Goal: Register for event/course

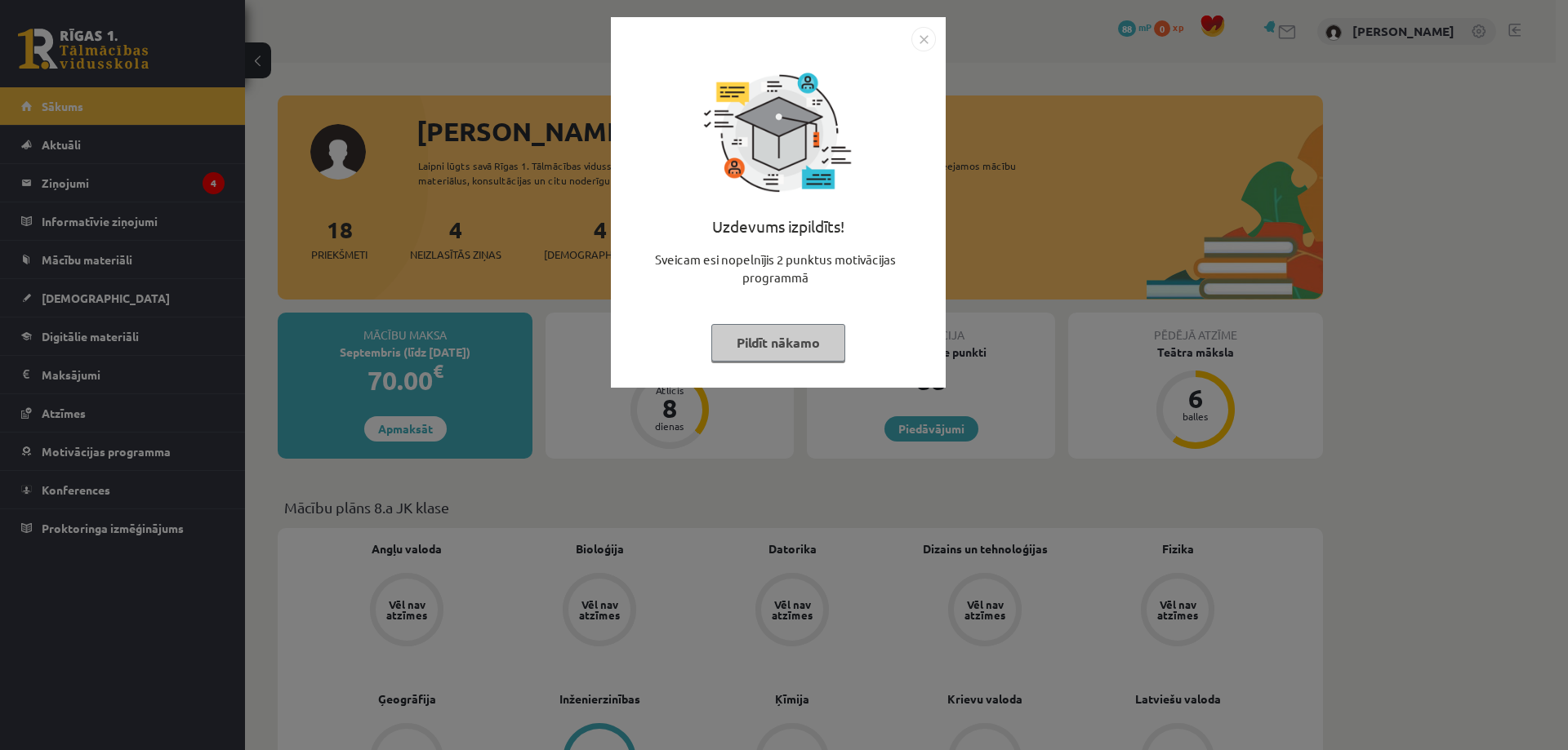
click at [772, 346] on button "Pildīt nākamo" at bounding box center [779, 342] width 134 height 37
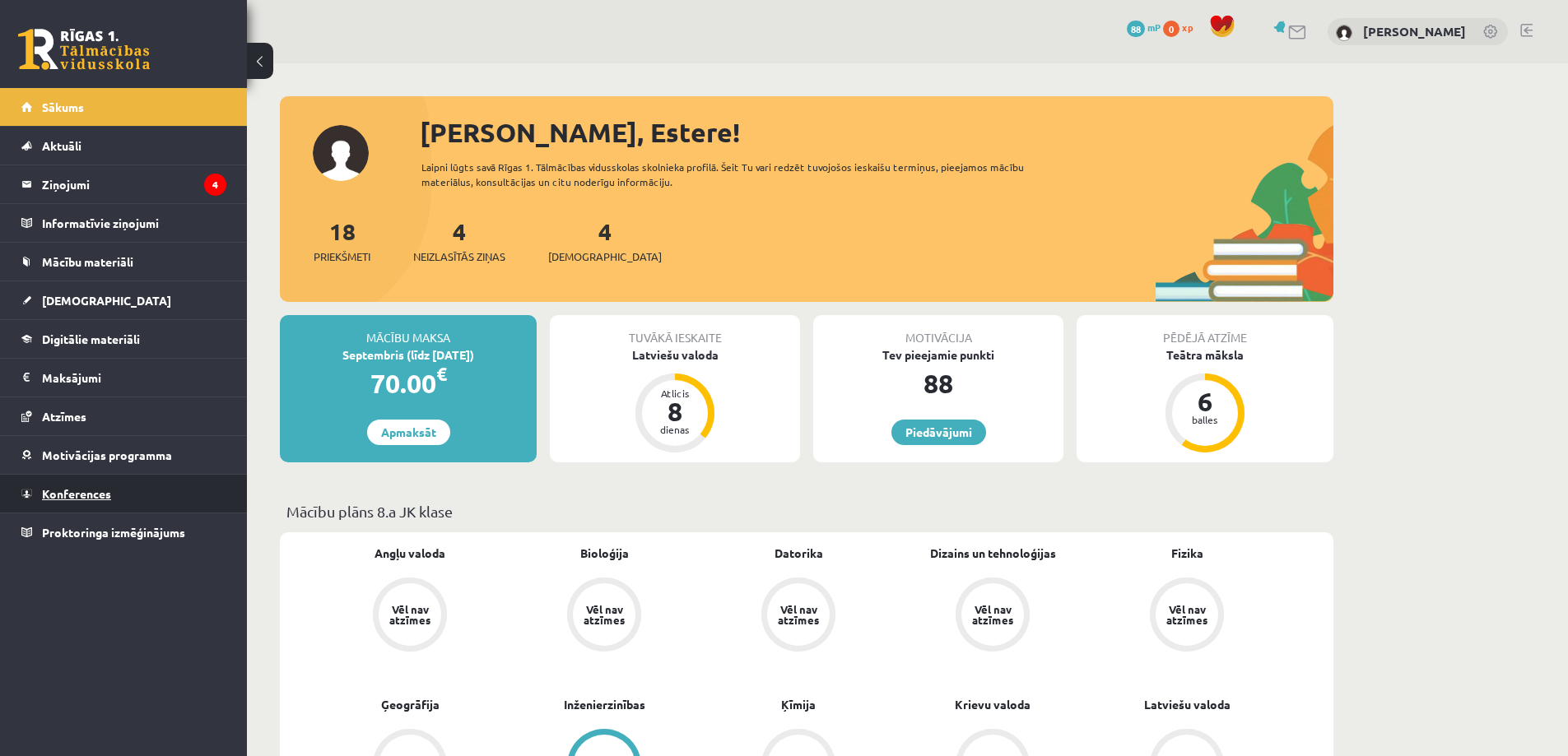
click at [73, 499] on span "Konferences" at bounding box center [76, 494] width 69 height 15
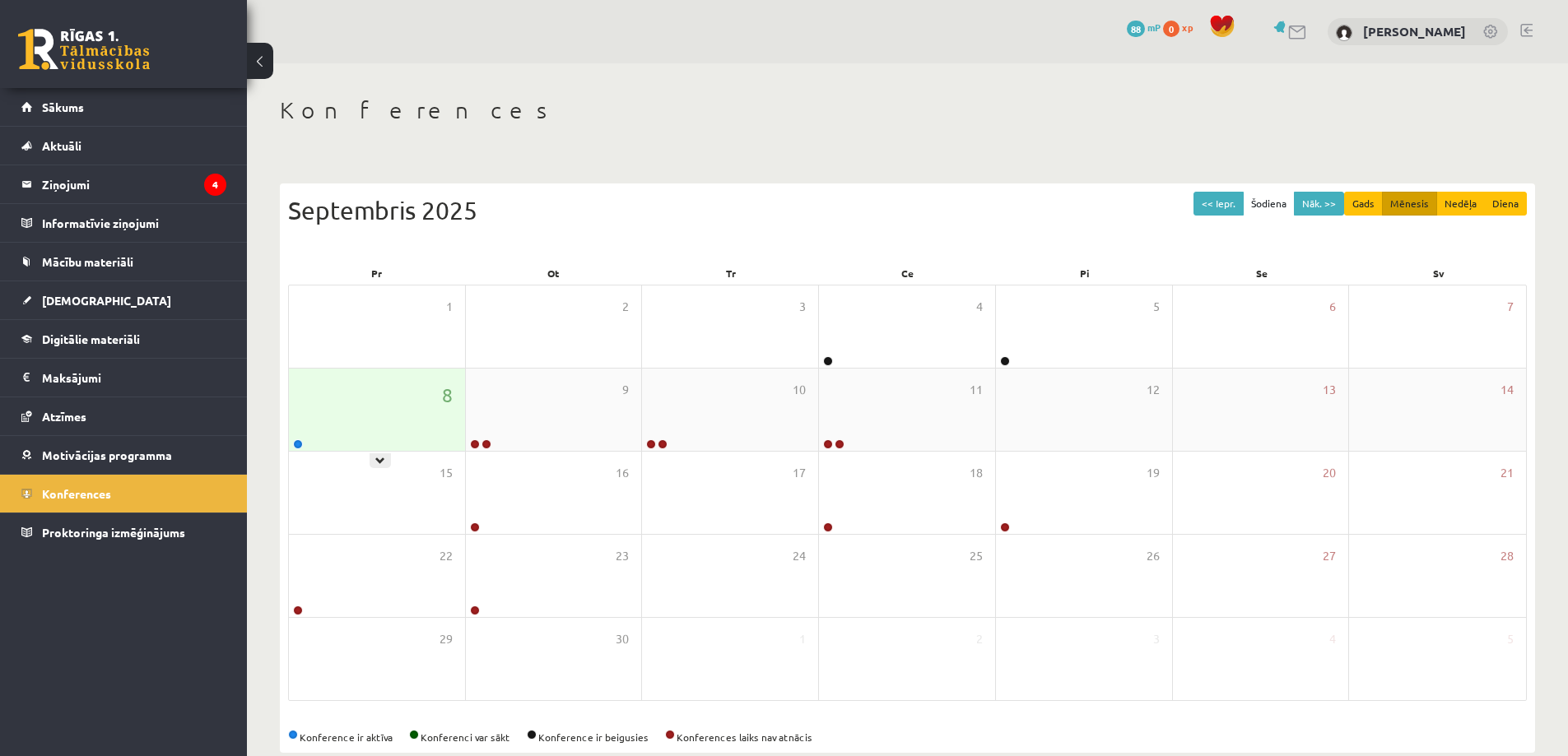
click at [344, 413] on div "8" at bounding box center [377, 409] width 176 height 82
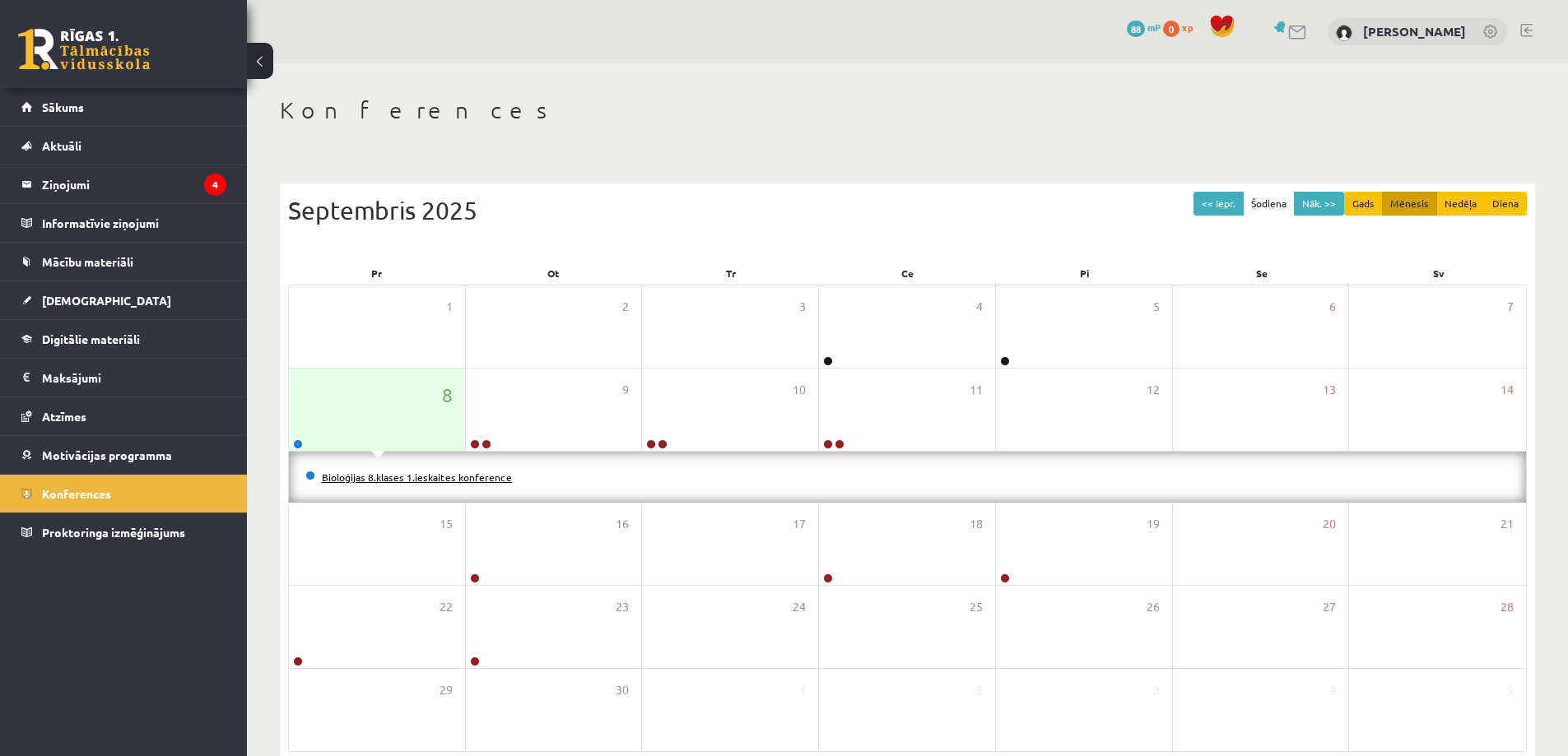
click at [350, 477] on link "Bioloģijas 8.klases 1.ieskaites konference" at bounding box center [416, 477] width 190 height 13
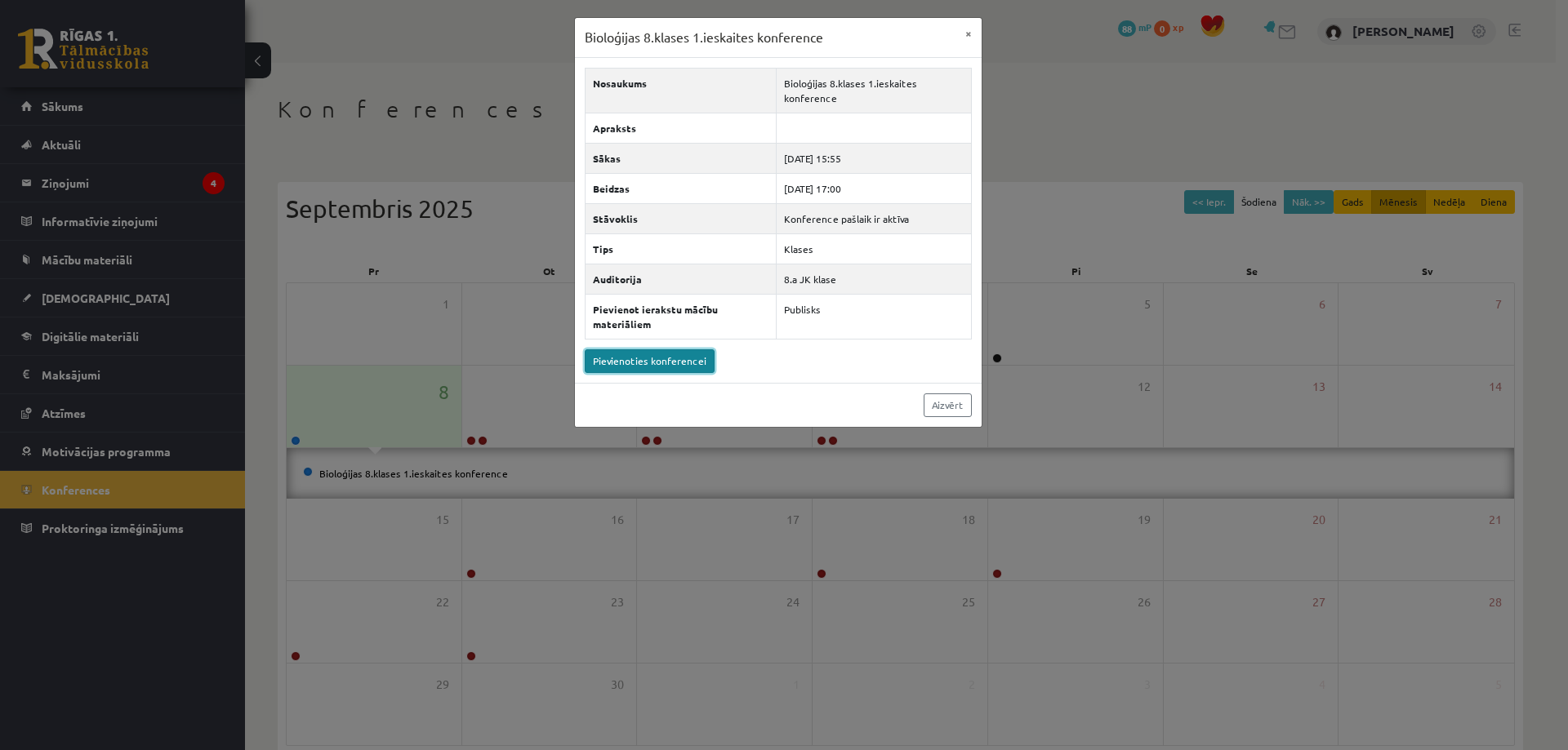
click at [611, 360] on link "Pievienoties konferencei" at bounding box center [649, 361] width 130 height 24
click at [434, 196] on div "Bioloģijas 8.klases 1.ieskaites konference × Nosaukums Bioloģijas 8.klases 1.ie…" at bounding box center [784, 375] width 1568 height 750
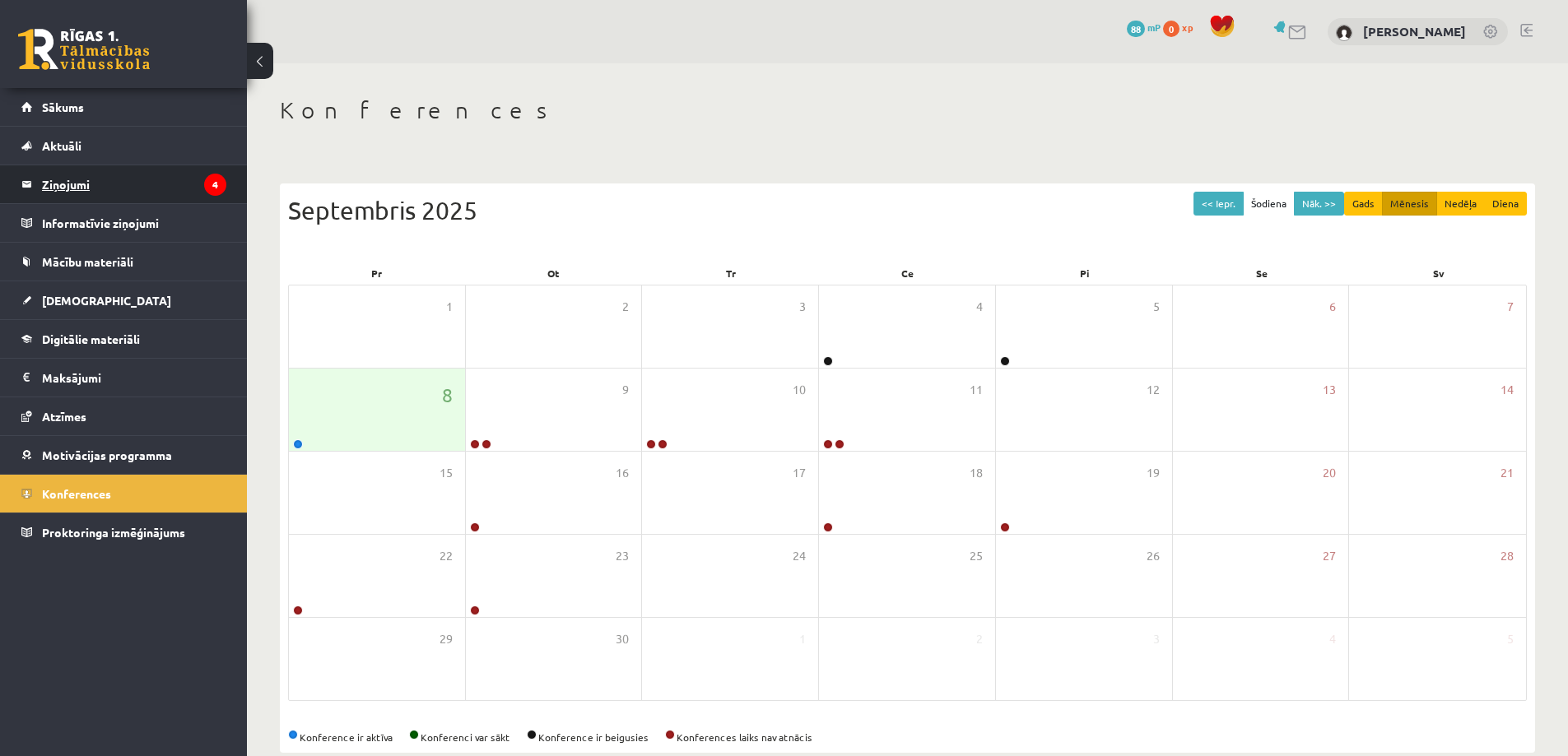
click at [155, 180] on legend "Ziņojumi 4" at bounding box center [134, 184] width 185 height 38
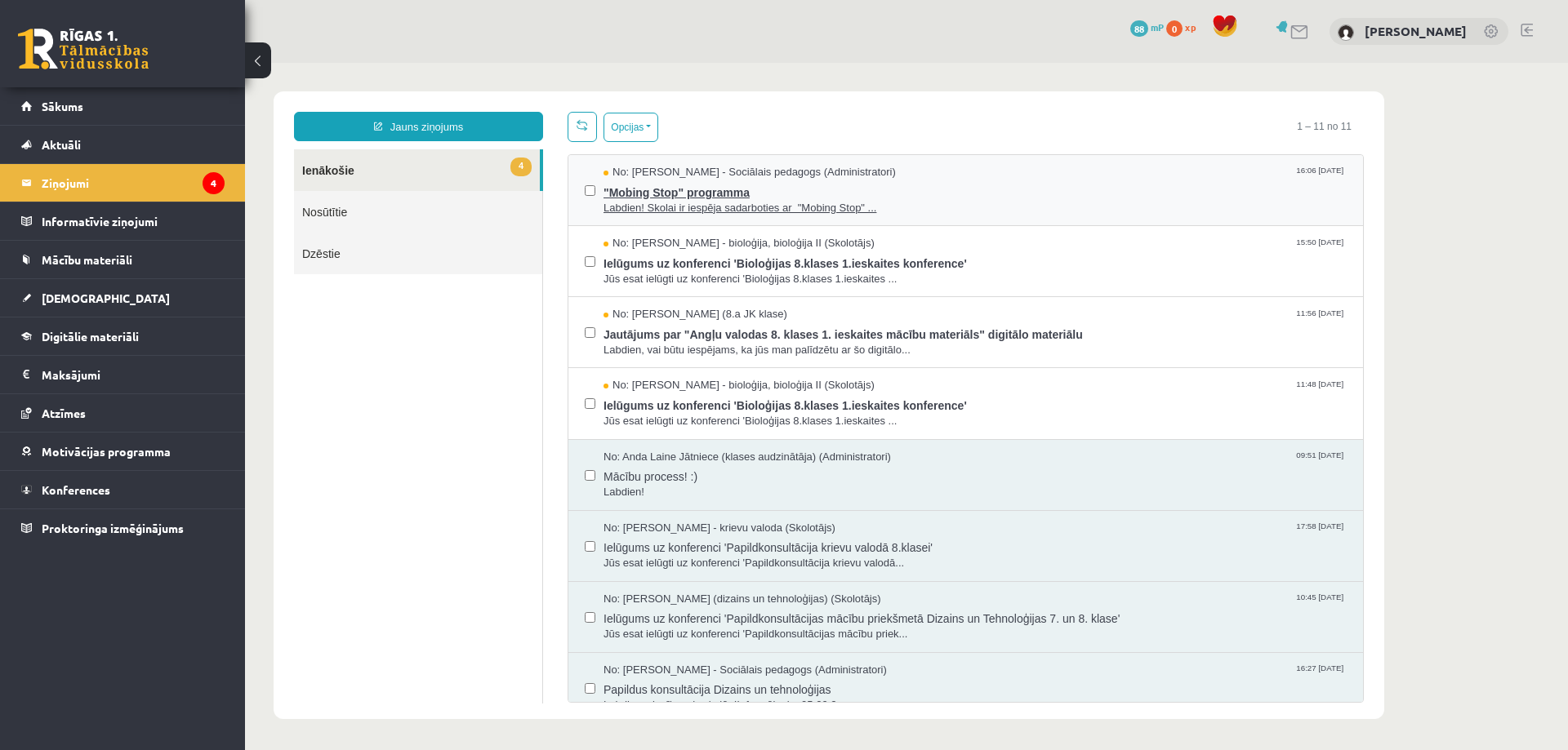
click at [683, 182] on span ""Mobing Stop" programma" at bounding box center [975, 191] width 743 height 21
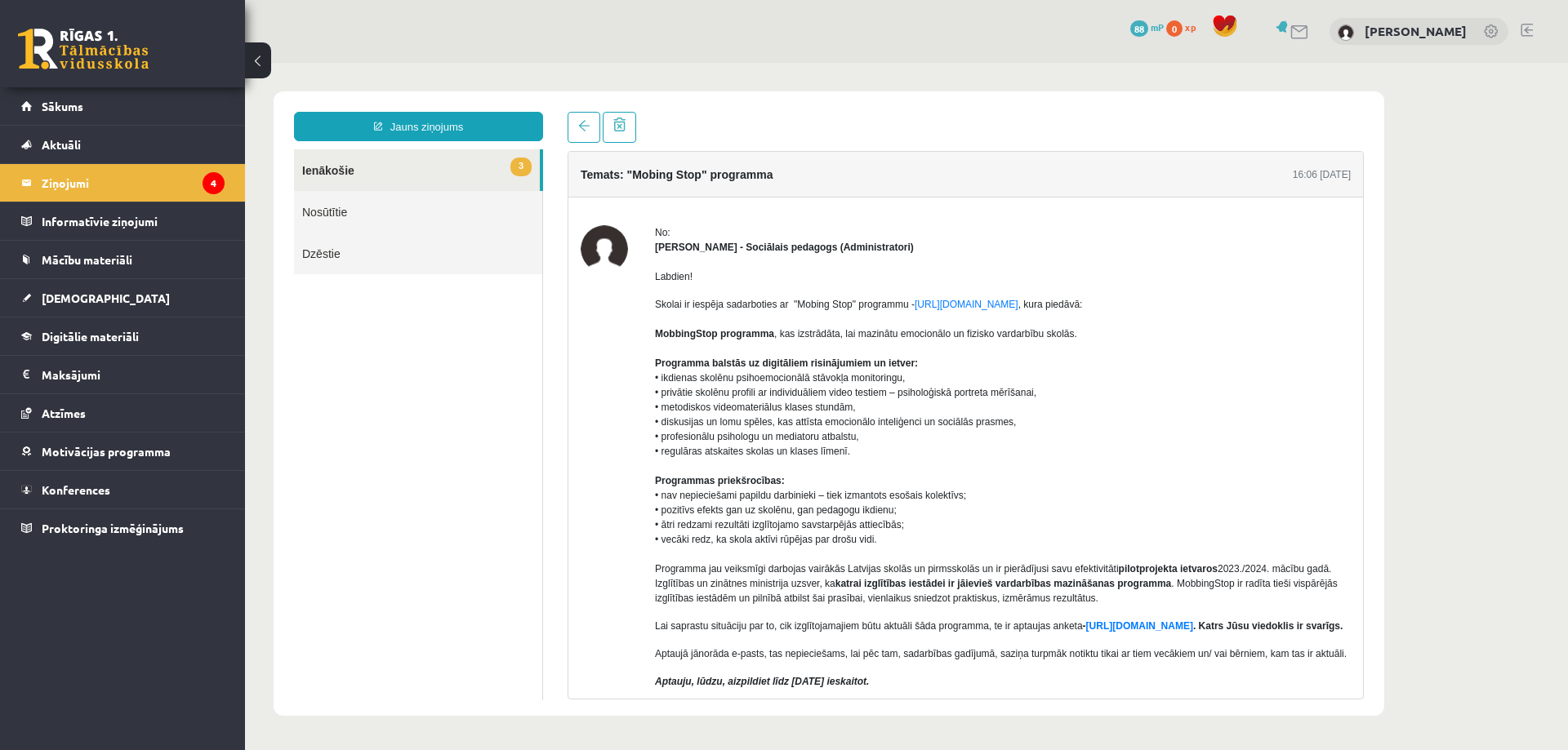
click at [515, 176] on span "3" at bounding box center [522, 167] width 22 height 19
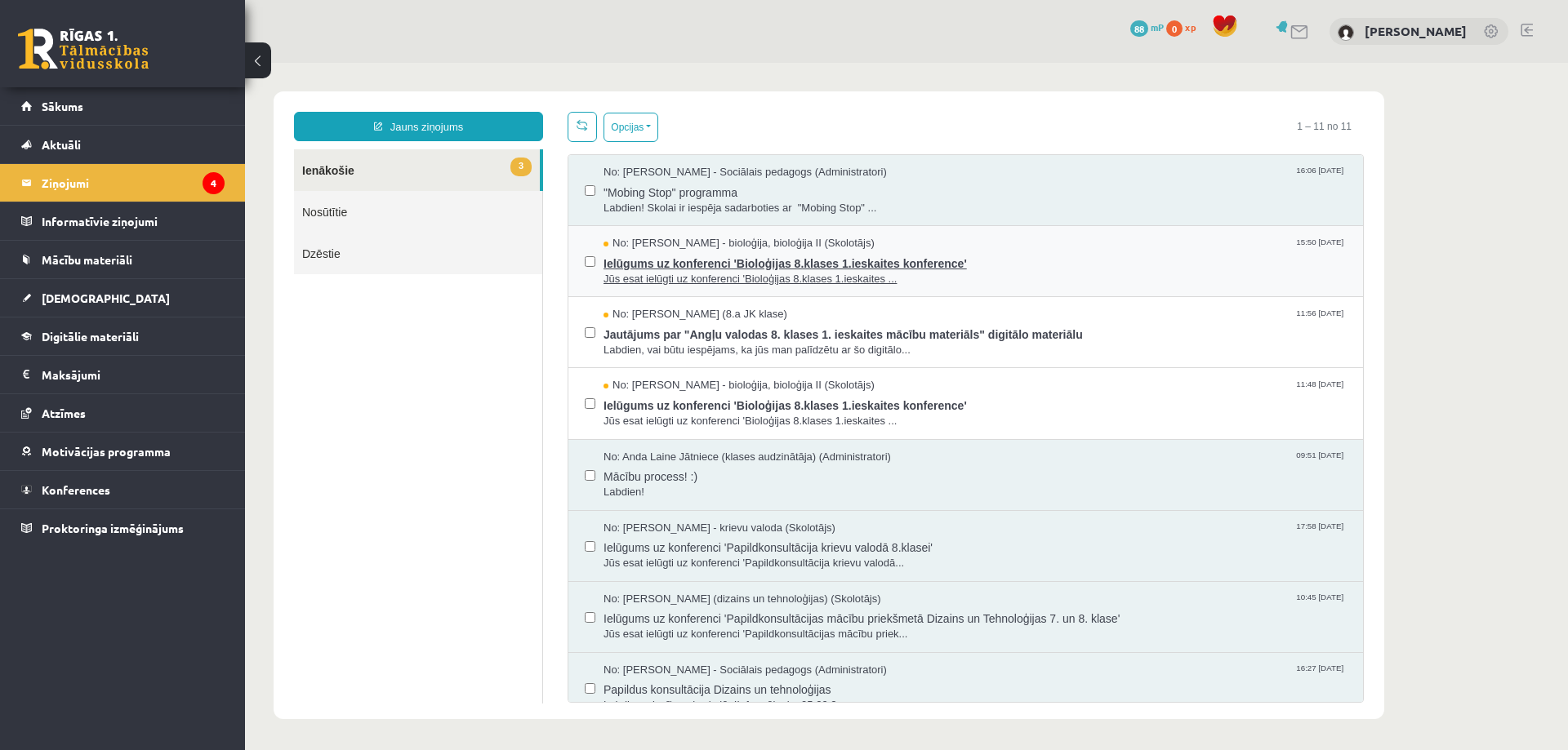
click at [684, 259] on span "Ielūgums uz konferenci 'Bioloģijas 8.klases 1.ieskaites konference'" at bounding box center [975, 261] width 743 height 21
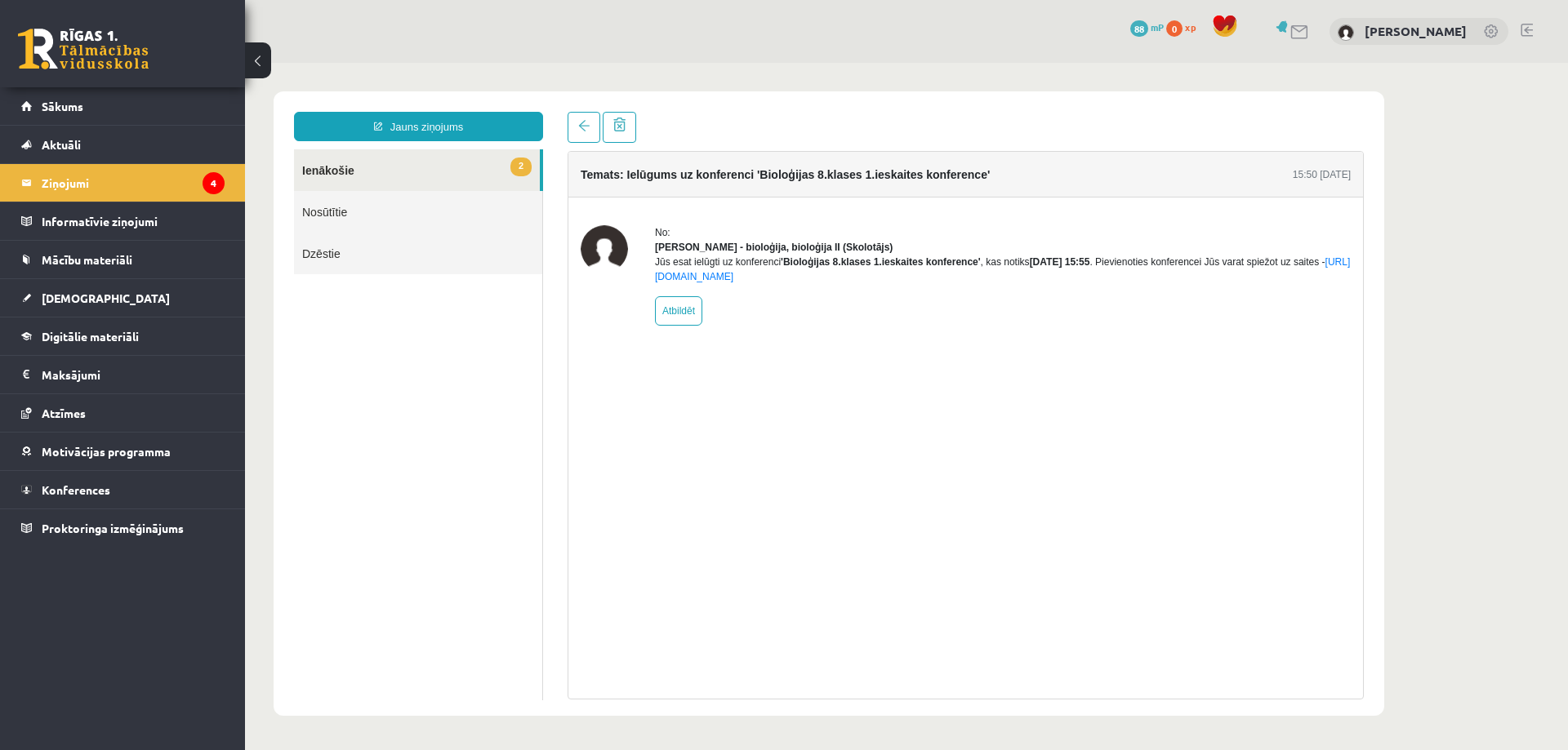
click at [369, 181] on link "2 Ienākošie" at bounding box center [417, 170] width 245 height 41
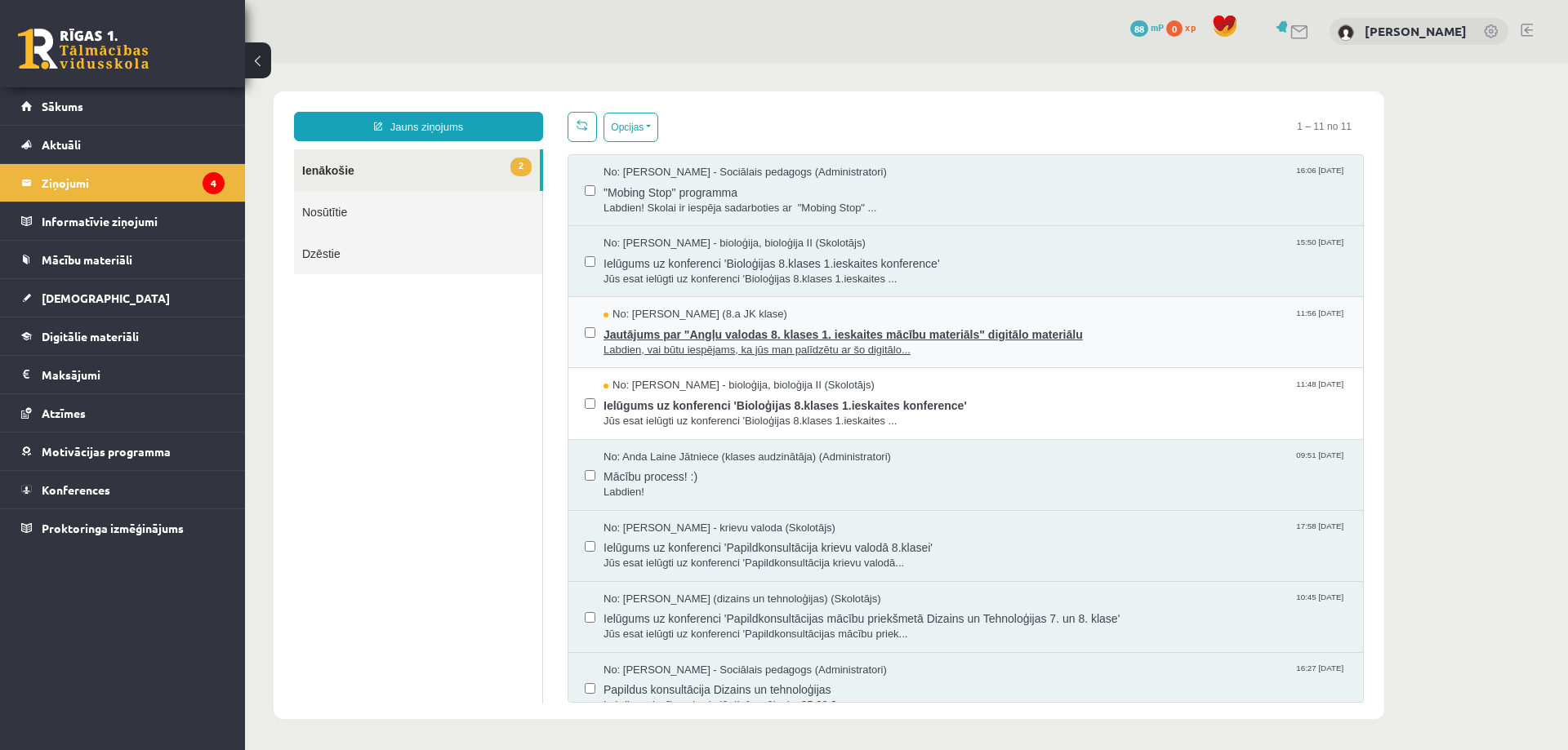
click at [664, 332] on span "Jautājums par "Angļu valodas 8. klases 1. ieskaites mācību materiāls" digitālo …" at bounding box center [975, 332] width 743 height 21
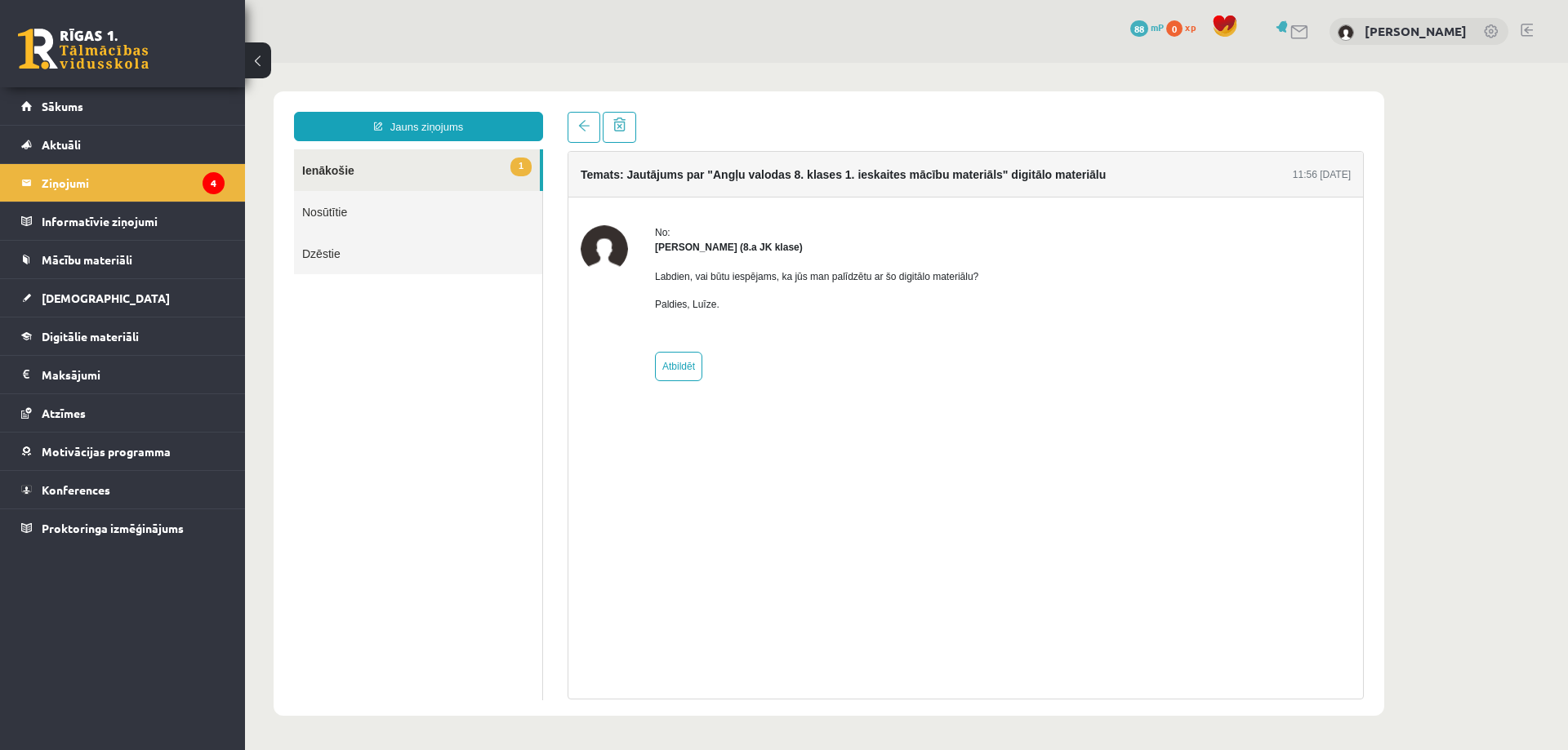
click at [436, 171] on link "1 Ienākošie" at bounding box center [417, 170] width 245 height 41
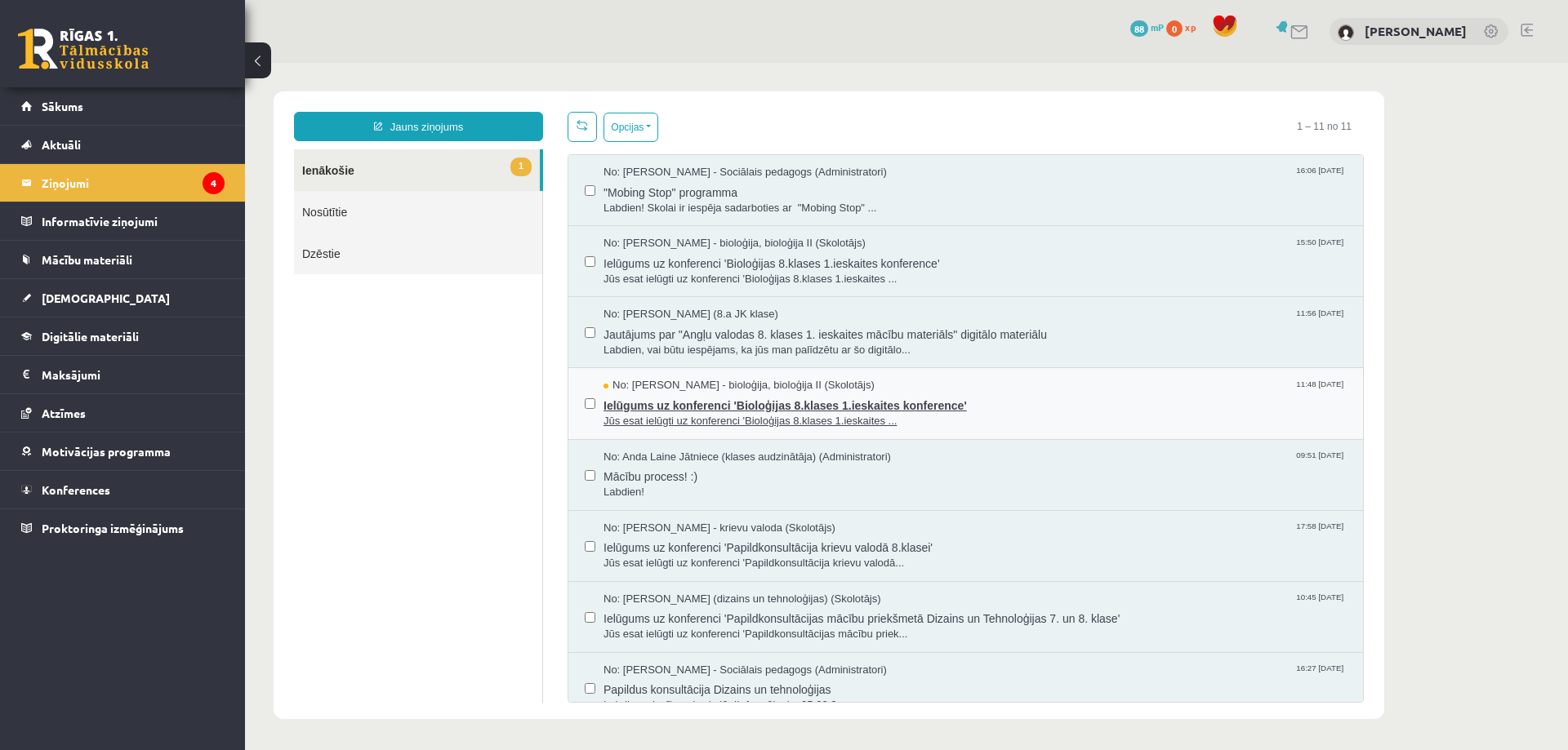
click at [664, 394] on span "Ielūgums uz konferenci 'Bioloģijas 8.klases 1.ieskaites konference'" at bounding box center [975, 404] width 743 height 21
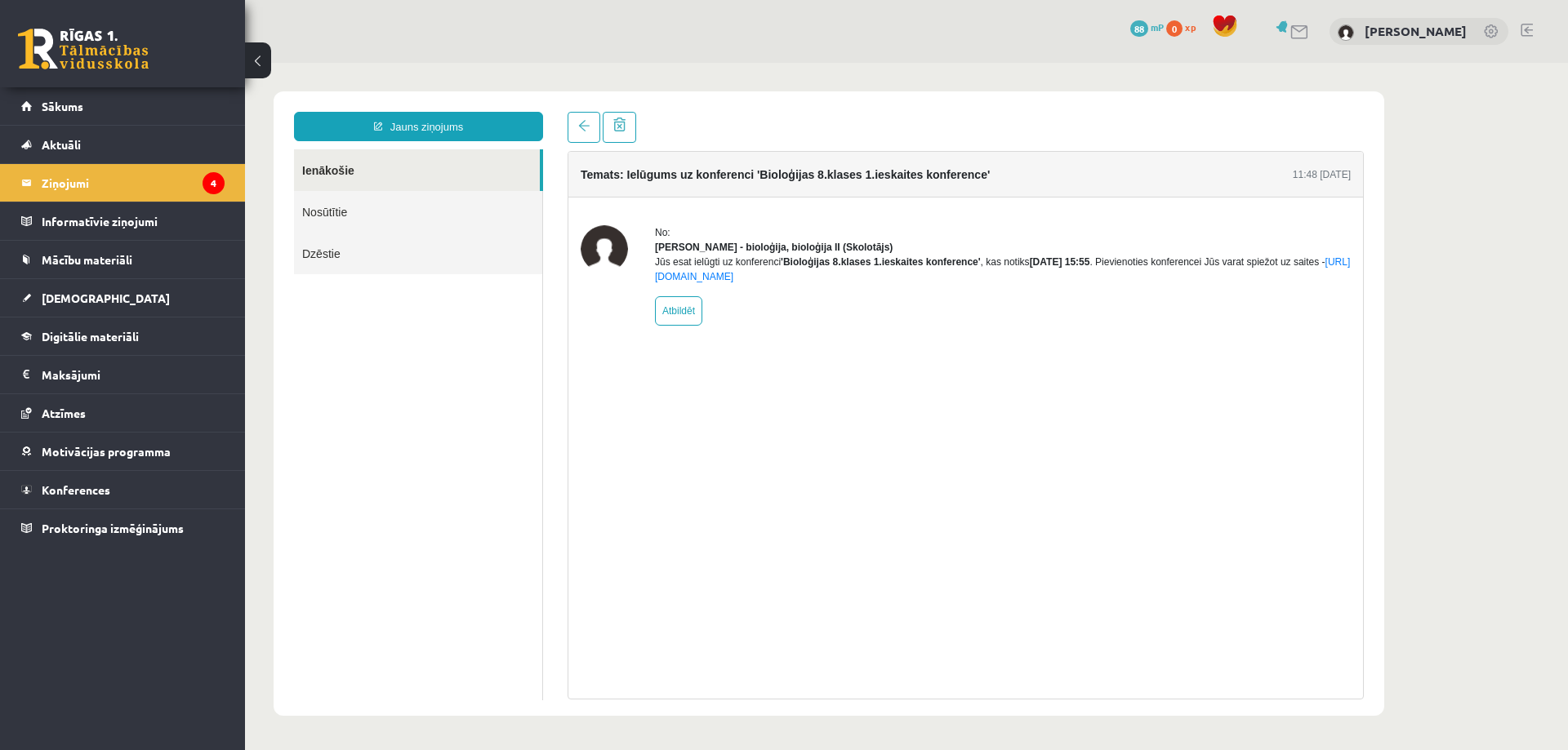
click at [357, 165] on link "Ienākošie" at bounding box center [417, 170] width 245 height 41
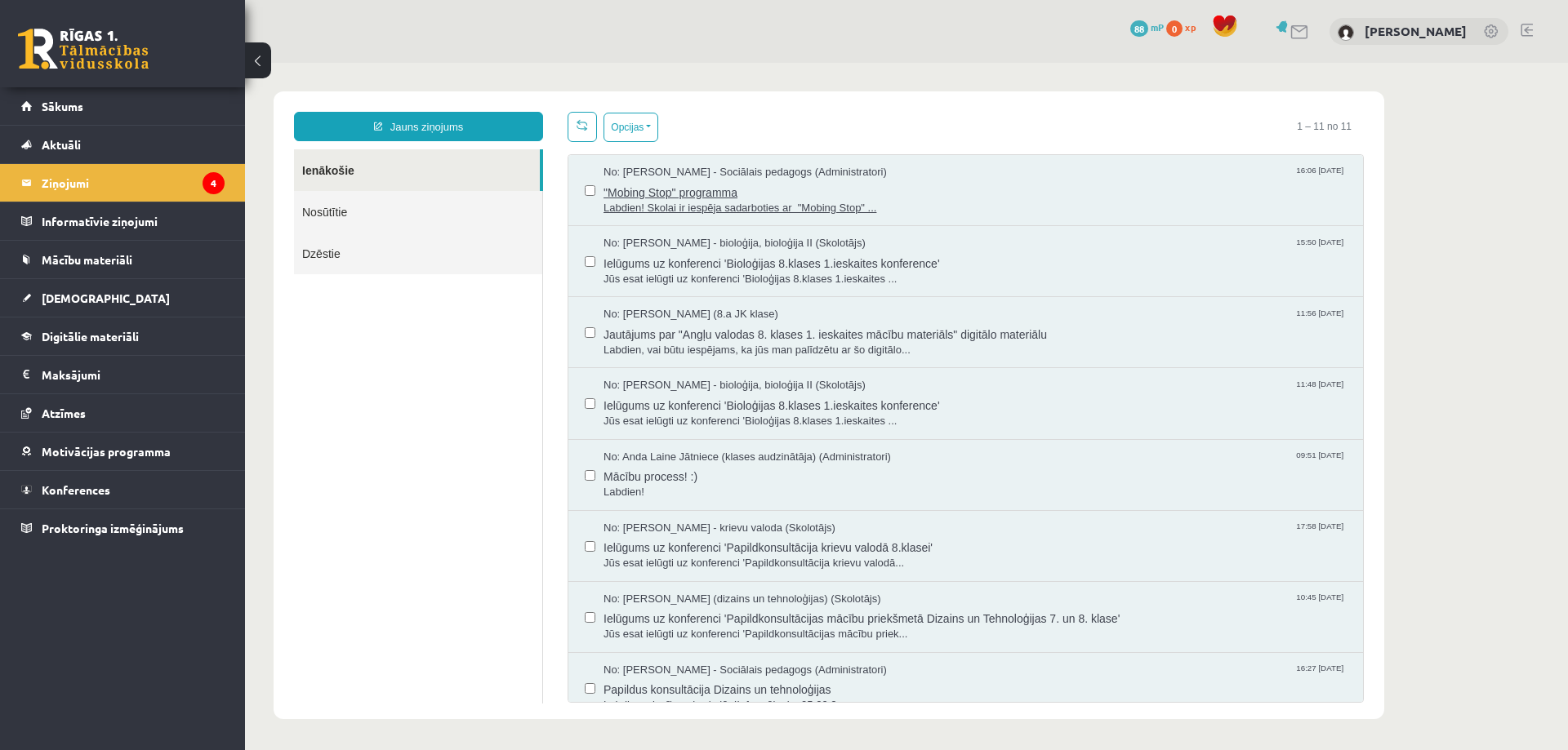
click at [696, 182] on span ""Mobing Stop" programma" at bounding box center [975, 191] width 743 height 21
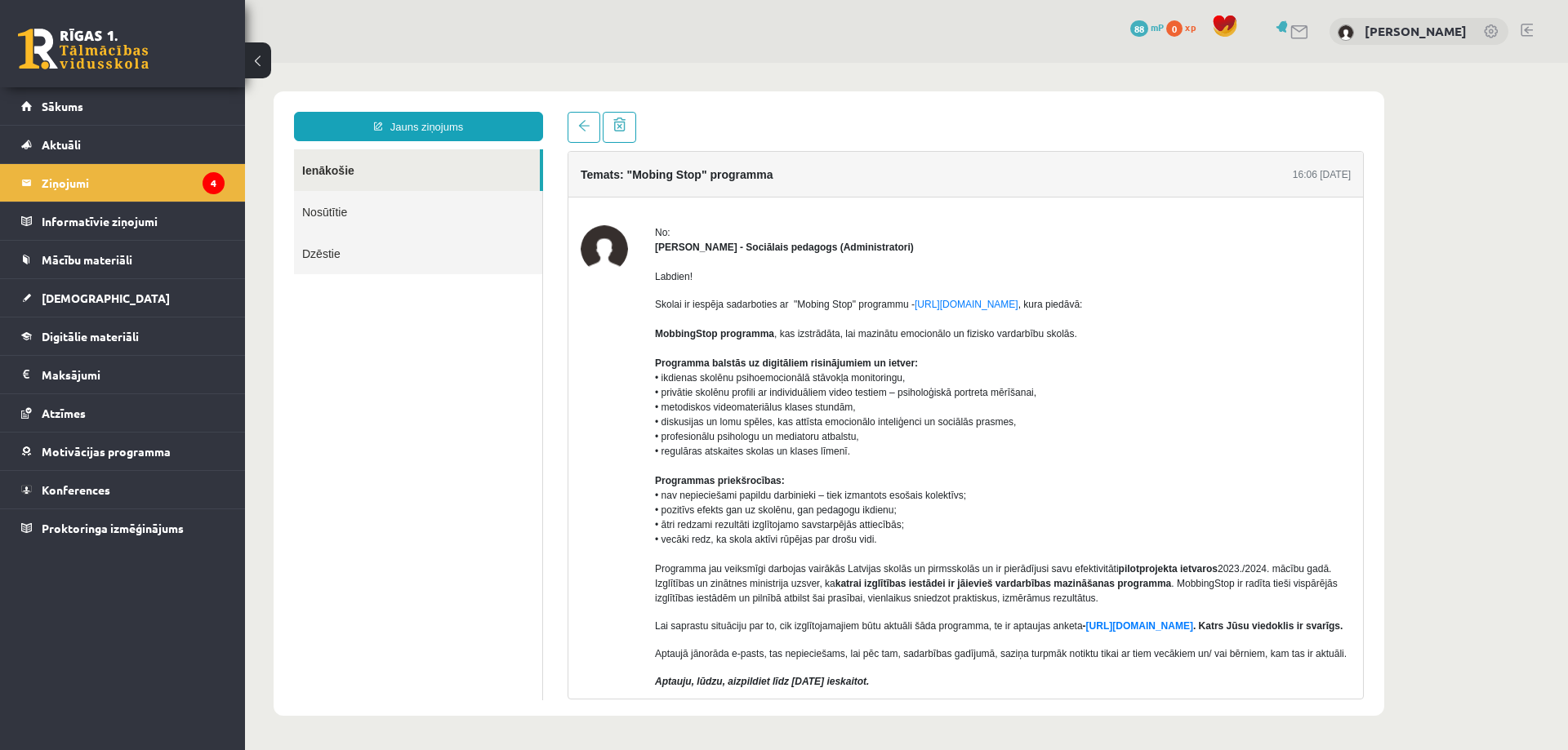
click at [439, 173] on link "Ienākošie" at bounding box center [417, 170] width 245 height 41
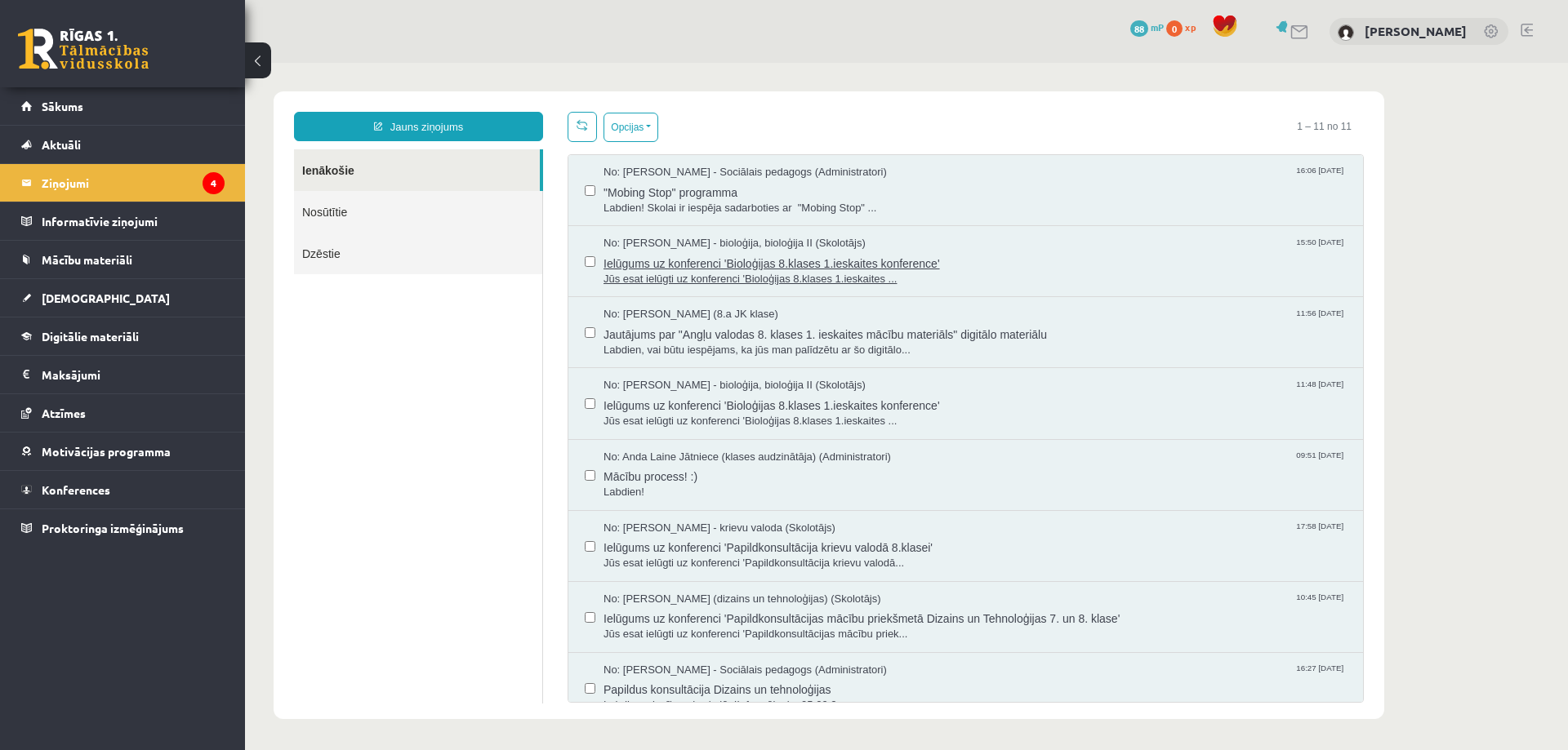
click at [637, 266] on span "Ielūgums uz konferenci 'Bioloģijas 8.klases 1.ieskaites konference'" at bounding box center [975, 261] width 743 height 21
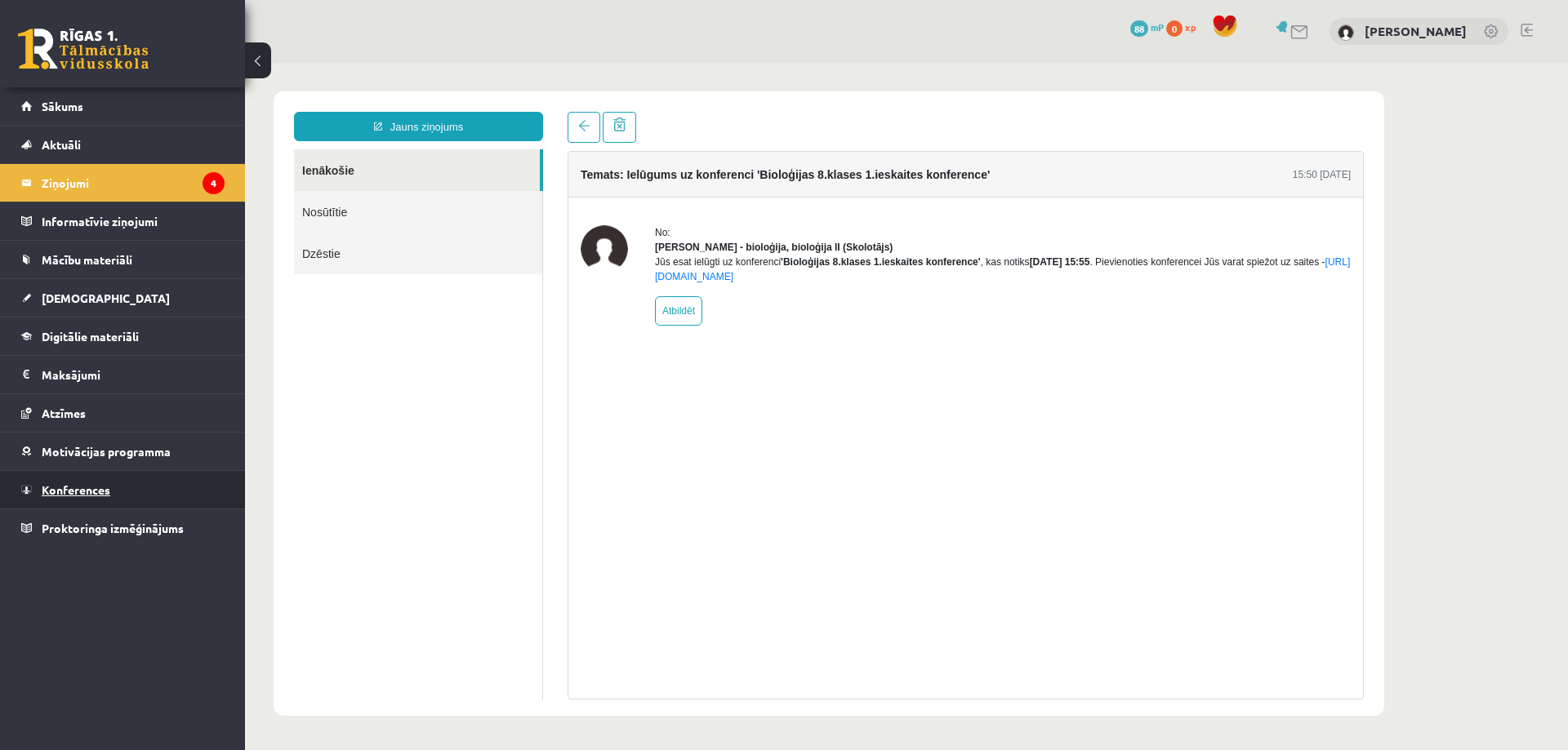
click at [69, 491] on span "Konferences" at bounding box center [75, 490] width 69 height 15
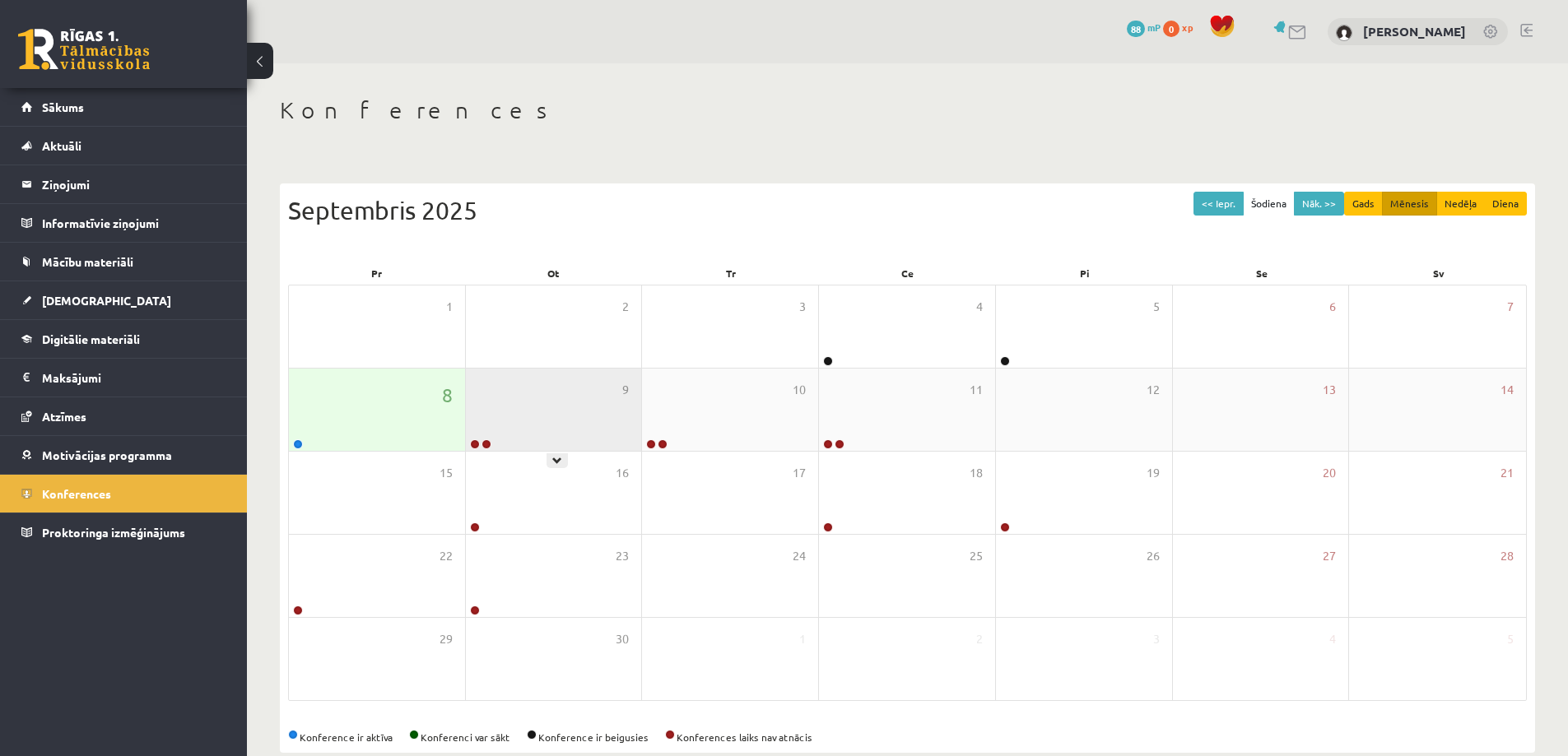
click at [593, 437] on div "9" at bounding box center [553, 409] width 176 height 82
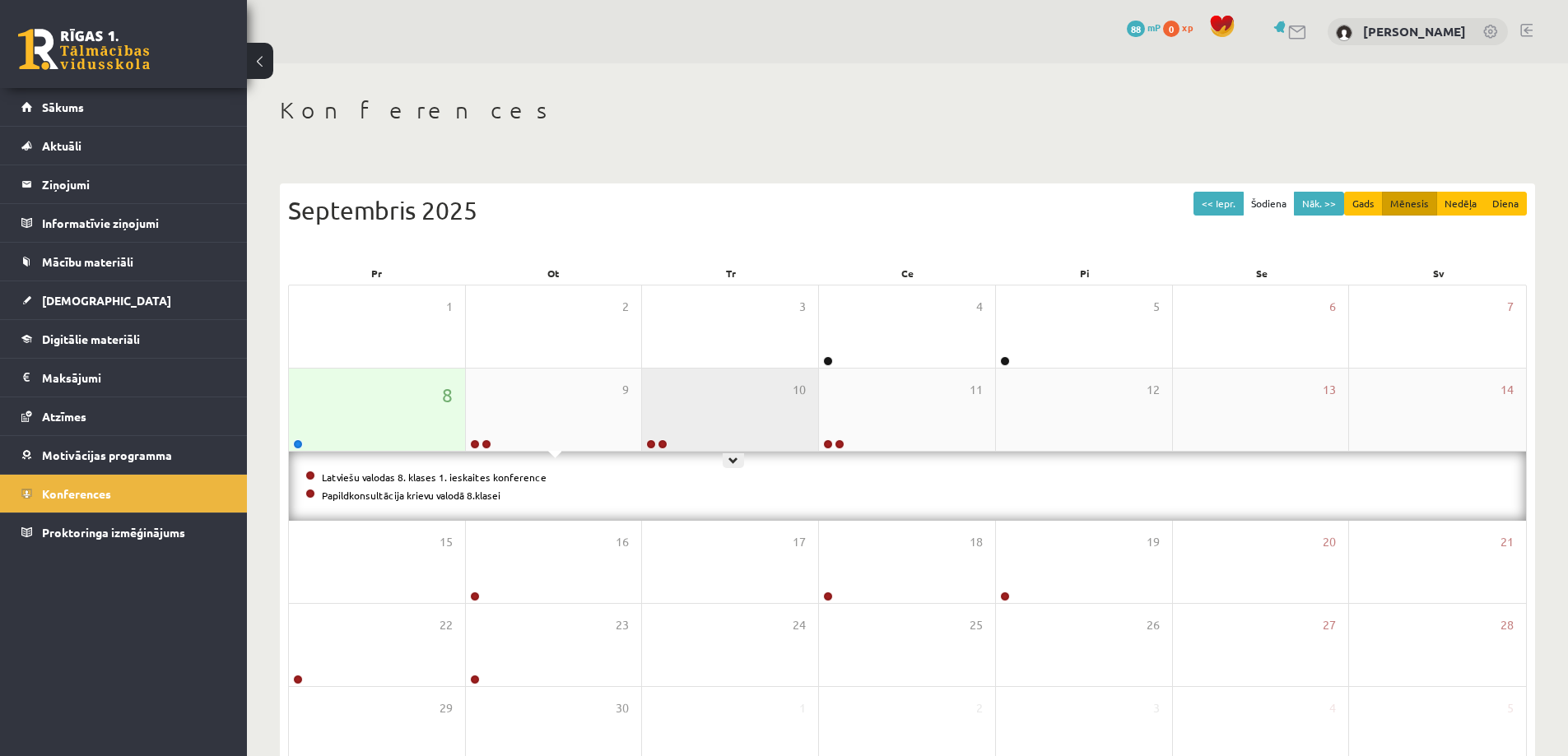
click at [718, 422] on div "10" at bounding box center [730, 409] width 176 height 82
click at [412, 496] on link "Papildkonsultācija Datorikā 8. klase" at bounding box center [402, 495] width 160 height 13
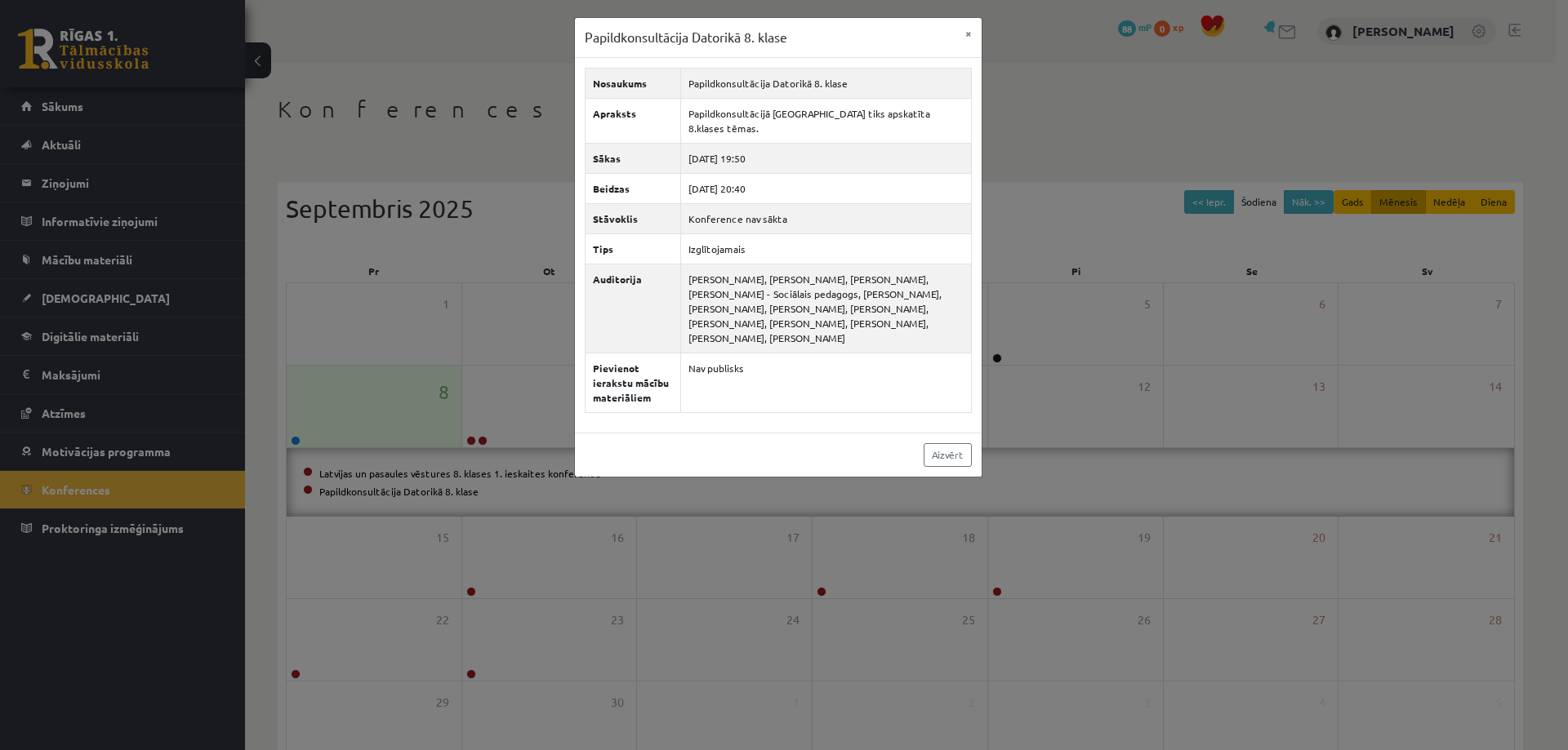
click at [357, 280] on div "Papildkonsultācija Datorikā 8. klase × Nosaukums Papildkonsultācija Datorikā 8.…" at bounding box center [784, 375] width 1568 height 750
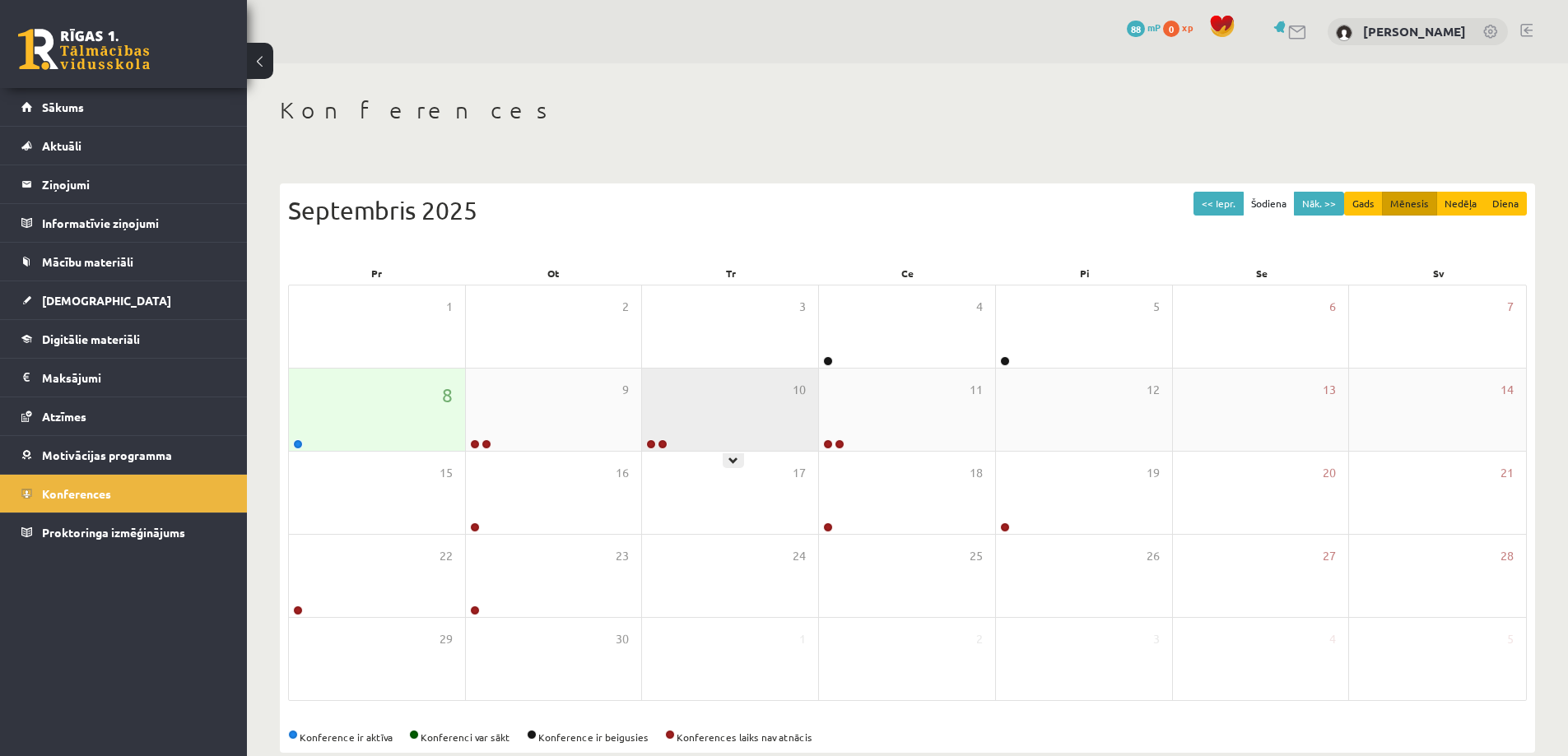
click at [685, 431] on div "10" at bounding box center [730, 409] width 176 height 82
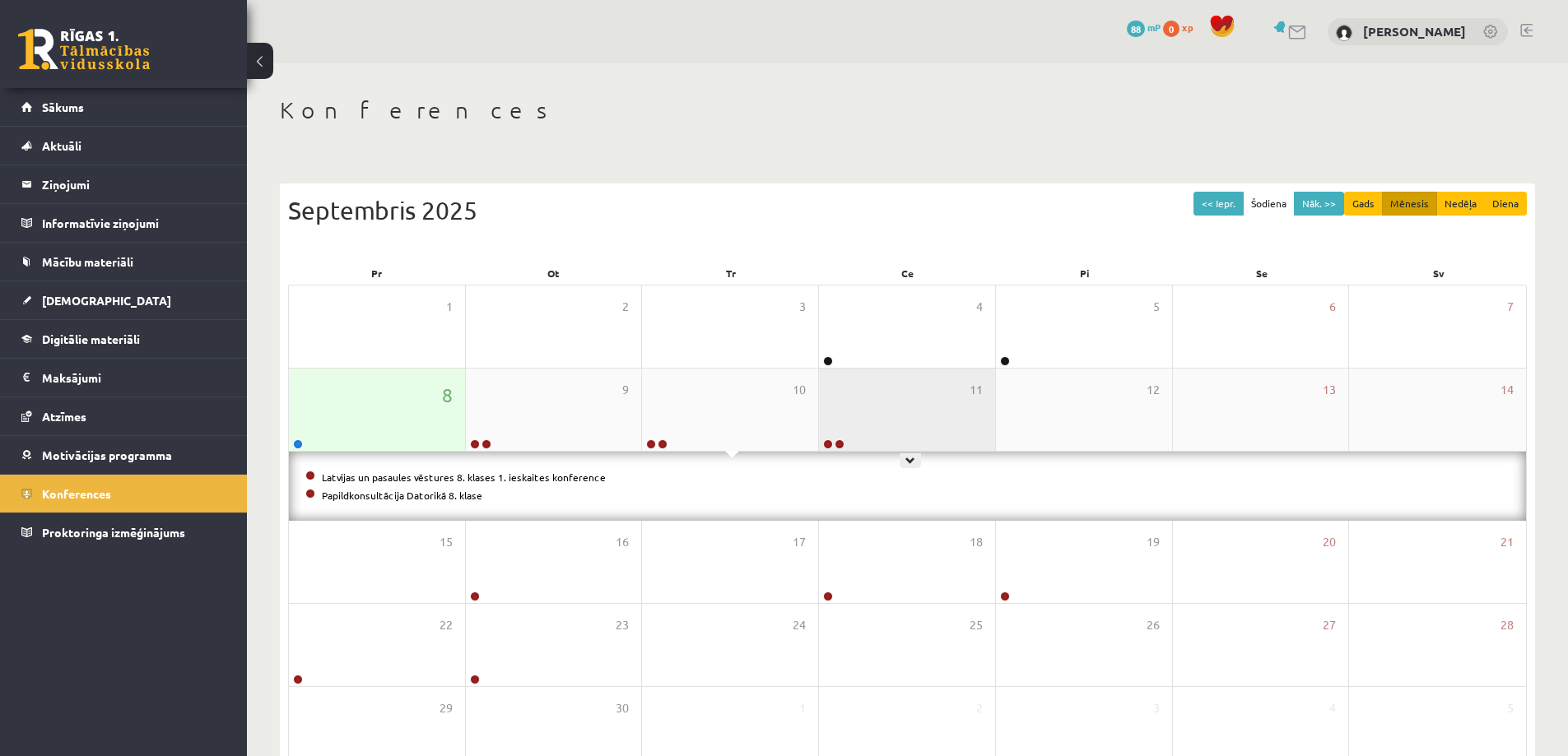
click at [909, 429] on div "11" at bounding box center [907, 409] width 176 height 82
click at [435, 496] on link "Papildkonsultācija Bioloģijā 8.klasei" at bounding box center [401, 495] width 160 height 13
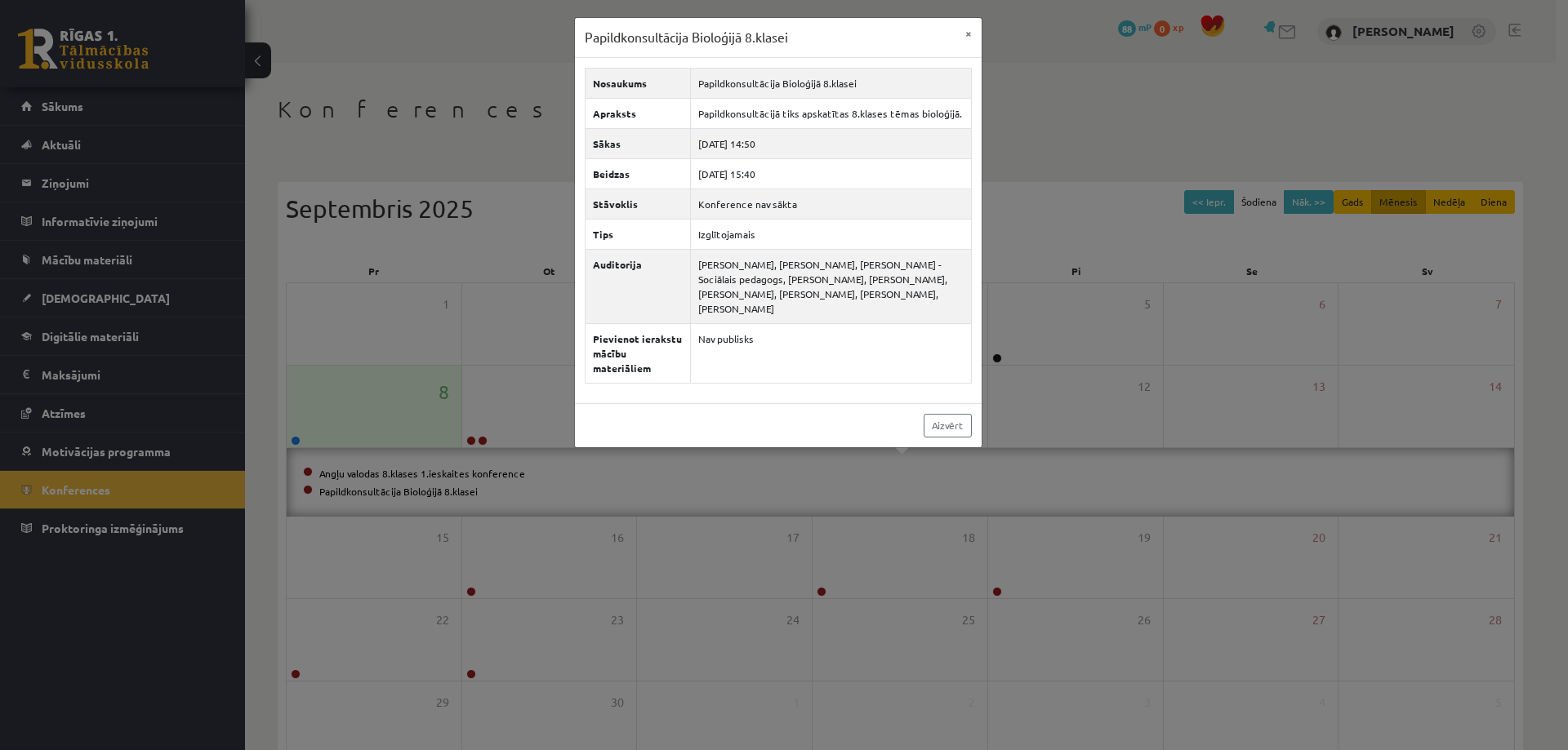
click at [1120, 245] on div "Papildkonsultācija Bioloģijā 8.klasei × Nosaukums Papildkonsultācija Bioloģijā …" at bounding box center [784, 375] width 1568 height 750
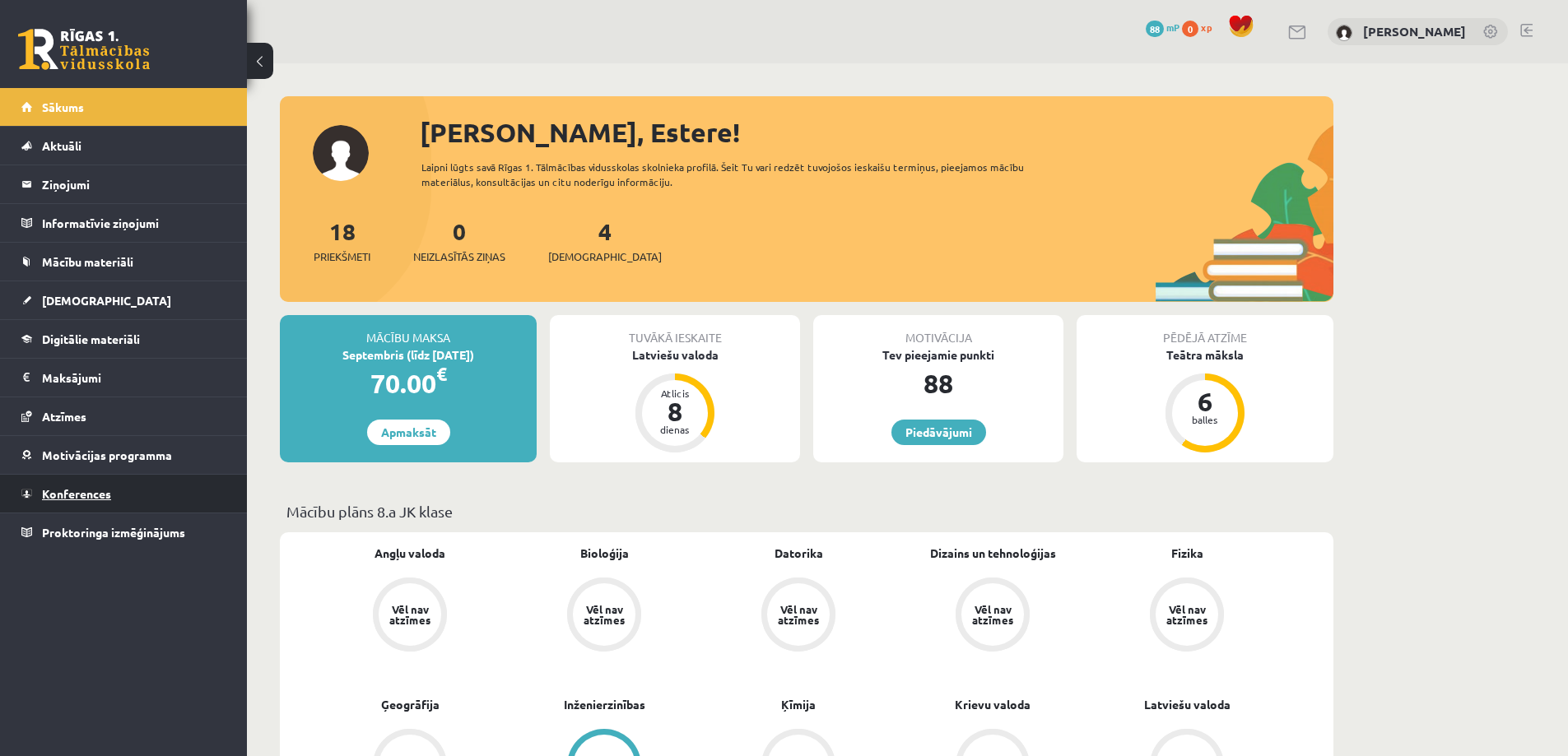
click at [69, 489] on span "Konferences" at bounding box center [76, 494] width 69 height 15
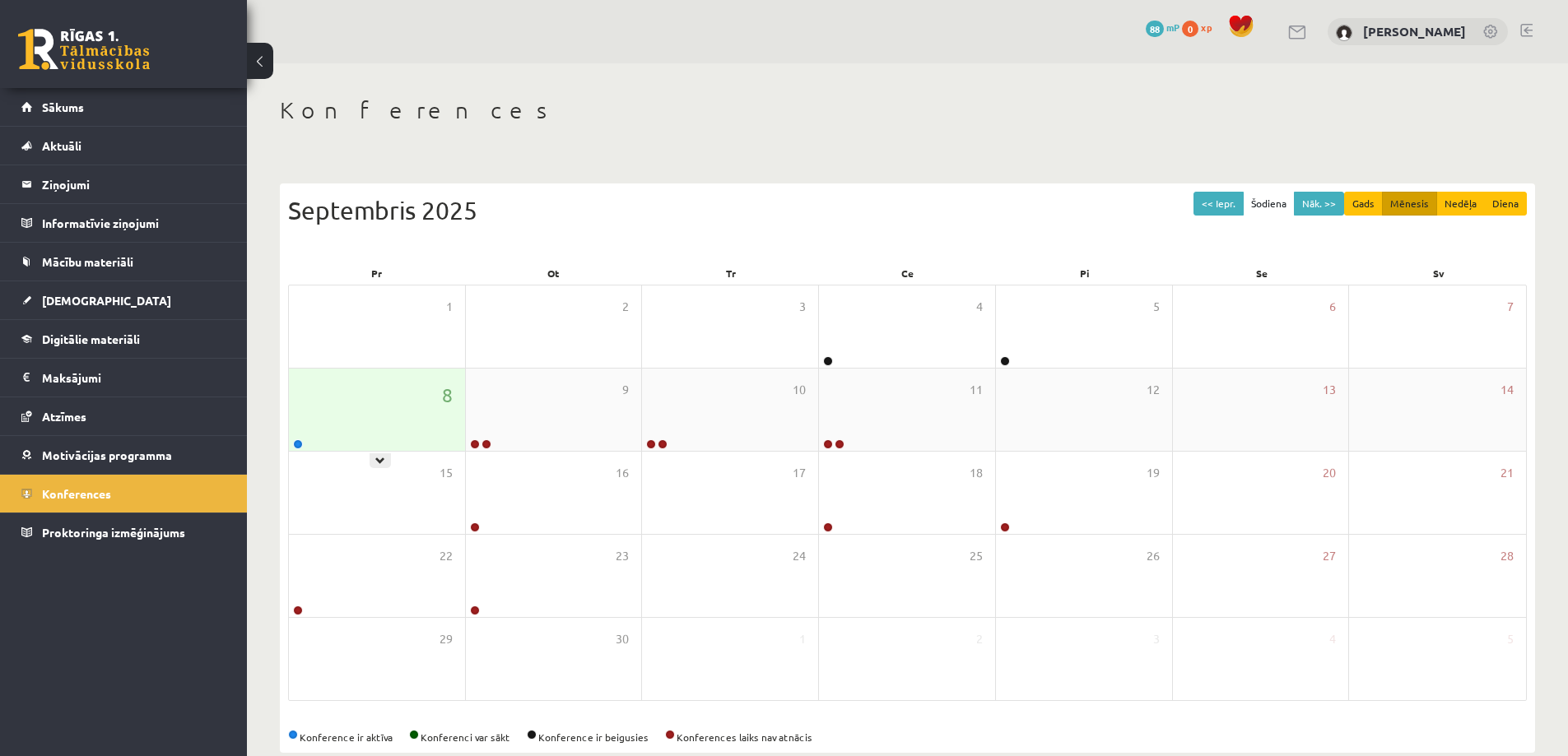
click at [359, 417] on div "8" at bounding box center [377, 409] width 176 height 82
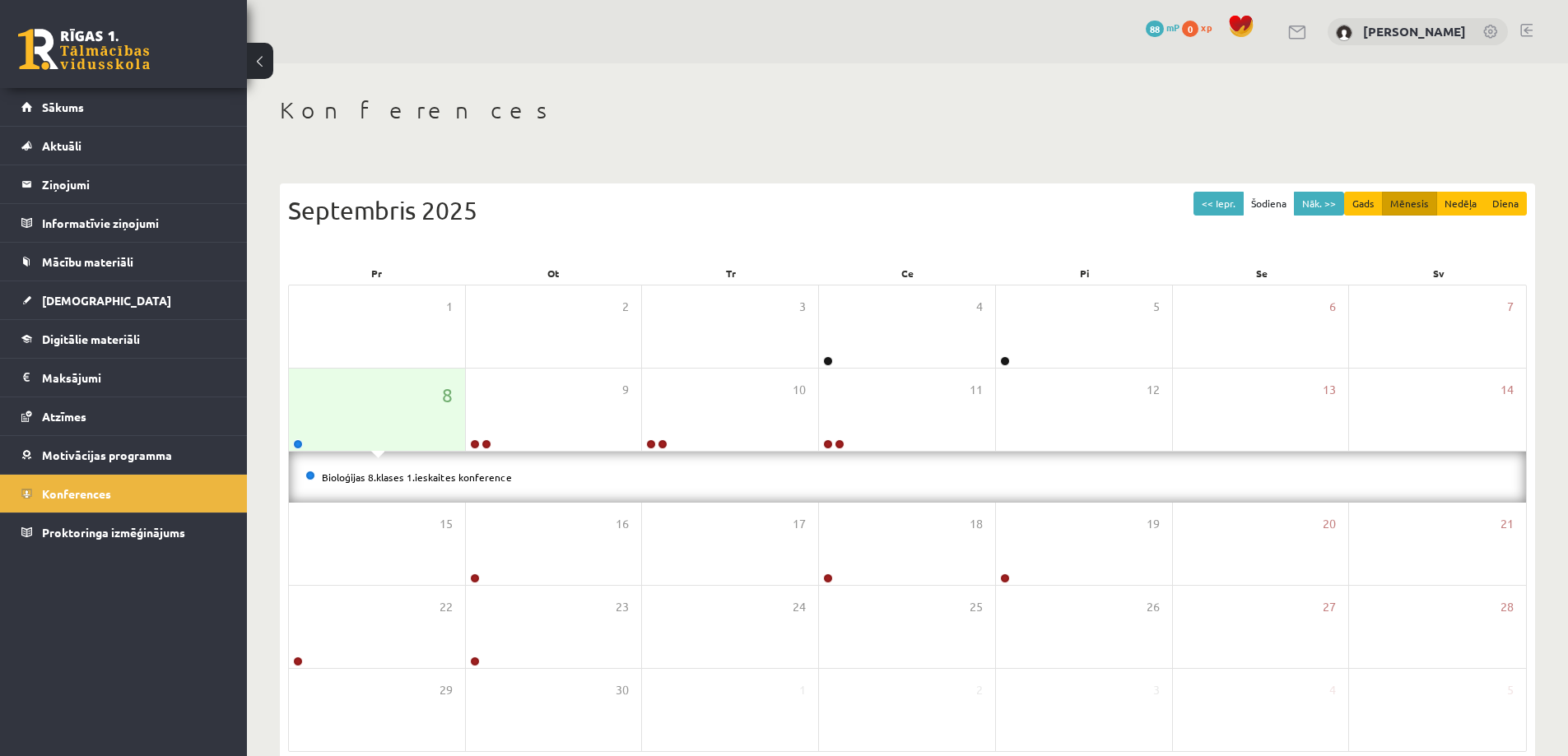
click at [339, 469] on li "Bioloģijas 8.klases 1.ieskaites konference" at bounding box center [907, 477] width 1204 height 18
click at [335, 475] on link "Bioloģijas 8.klases 1.ieskaites konference" at bounding box center [416, 477] width 190 height 13
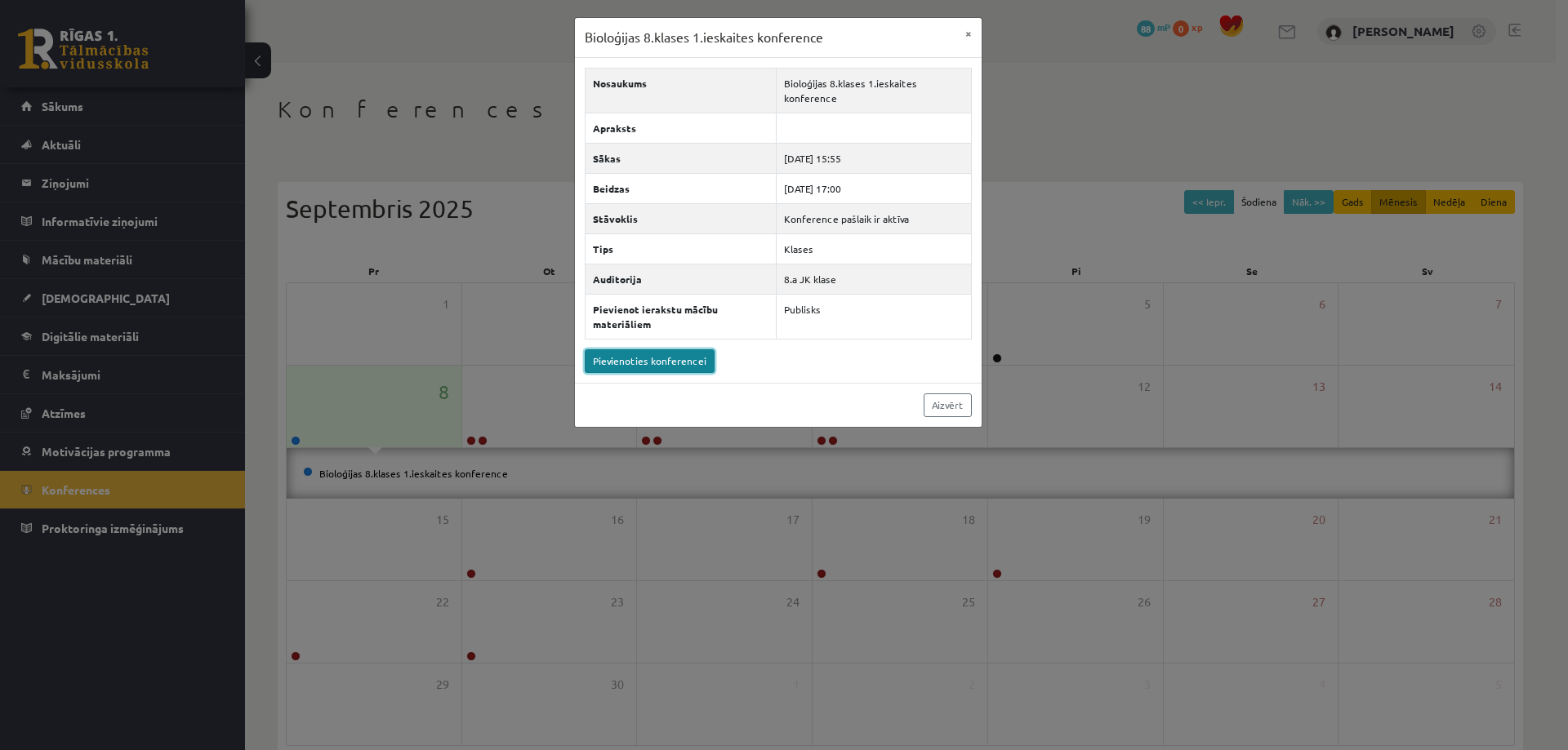
click at [674, 359] on link "Pievienoties konferencei" at bounding box center [649, 361] width 130 height 24
